Goal: Transaction & Acquisition: Book appointment/travel/reservation

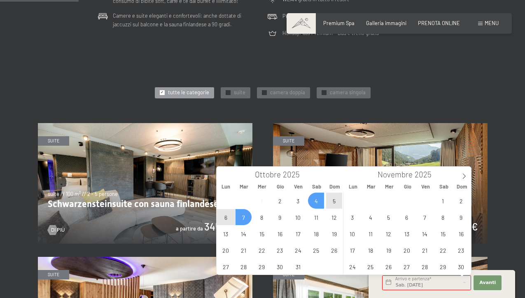
click at [243, 216] on span "7" at bounding box center [244, 217] width 16 height 16
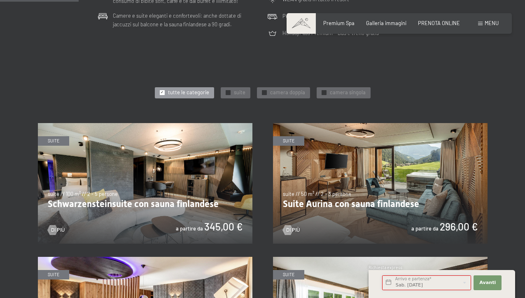
type input "Sab. [DATE] - Mar. [DATE]"
click at [481, 284] on span "Avanti" at bounding box center [488, 283] width 16 height 7
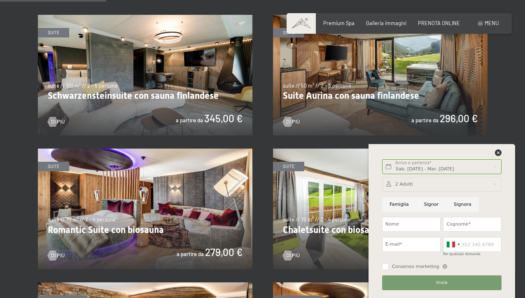
scroll to position [420, 0]
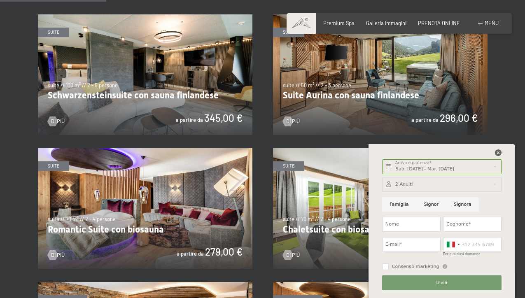
click at [500, 151] on icon at bounding box center [498, 153] width 7 height 7
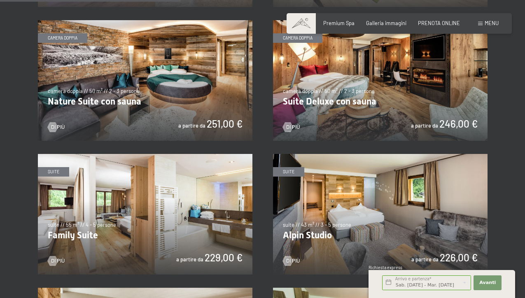
scroll to position [678, 0]
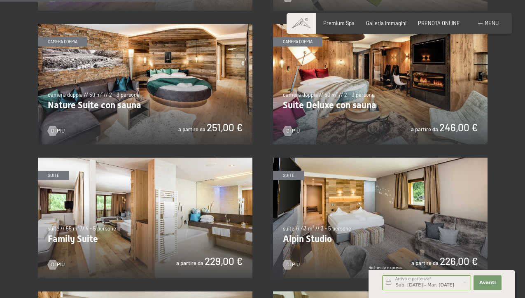
click at [442, 111] on img at bounding box center [380, 84] width 215 height 121
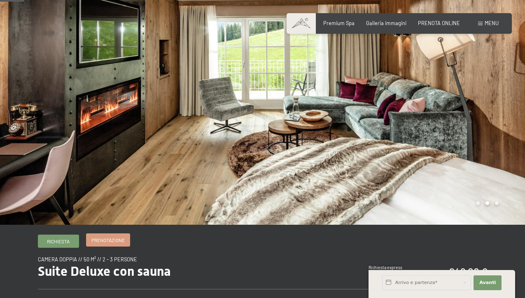
click at [119, 240] on span "Prenotazione" at bounding box center [107, 240] width 33 height 7
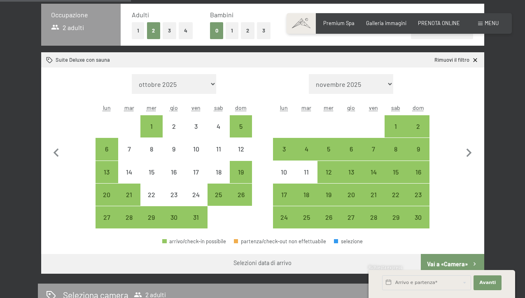
scroll to position [190, 0]
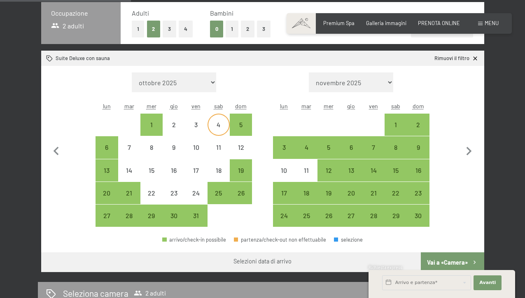
click at [218, 124] on div "4" at bounding box center [219, 132] width 21 height 21
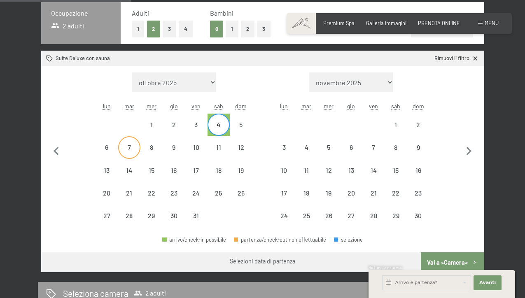
click at [132, 145] on div "7" at bounding box center [129, 154] width 21 height 21
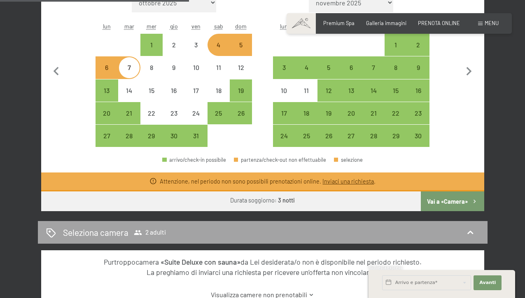
scroll to position [309, 0]
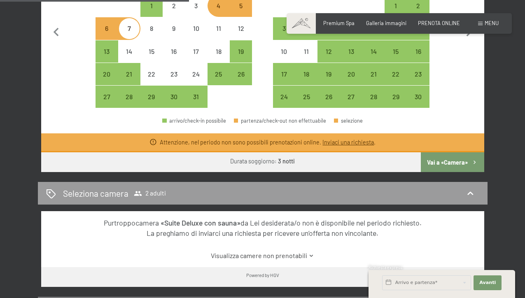
click at [436, 166] on button "Vai a «Camera»" at bounding box center [452, 162] width 63 height 20
